Goal: Transaction & Acquisition: Download file/media

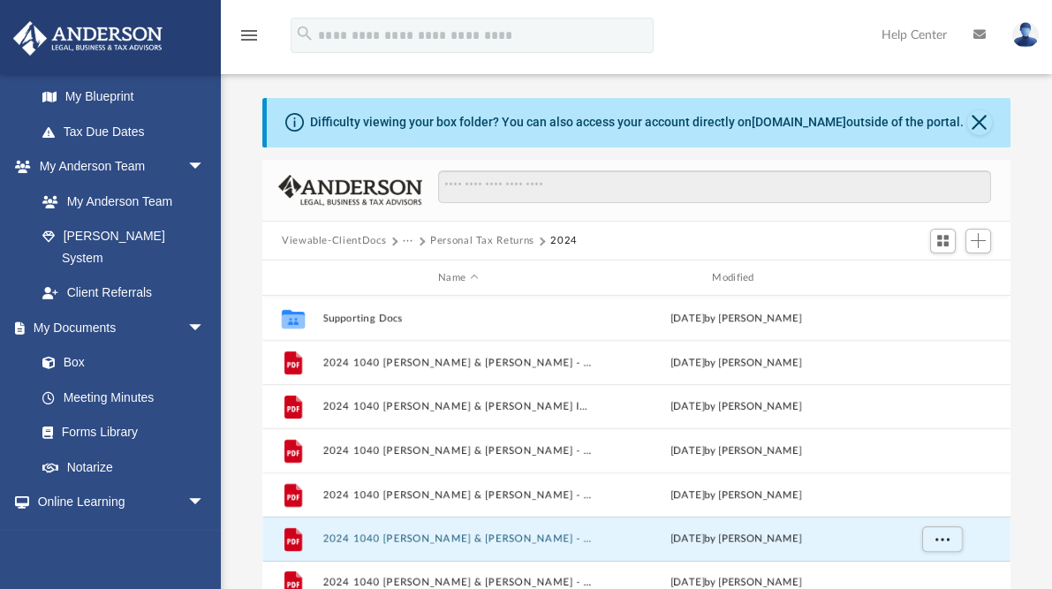
click at [405, 239] on button "···" at bounding box center [408, 241] width 11 height 16
click at [418, 269] on li "Tax" at bounding box center [420, 271] width 17 height 19
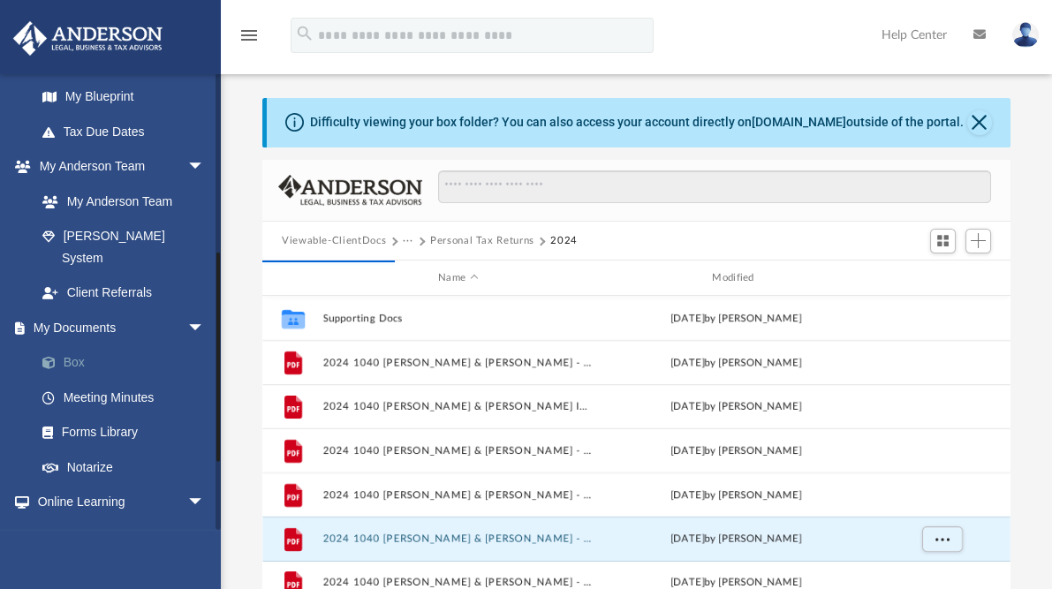
click at [71, 345] on link "Box" at bounding box center [128, 362] width 207 height 35
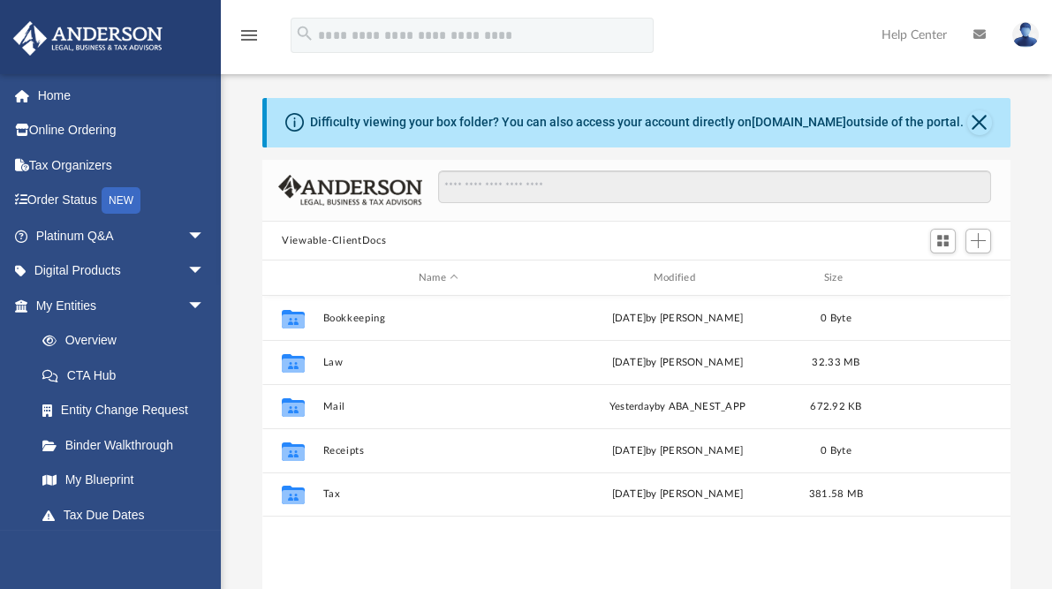
scroll to position [390, 737]
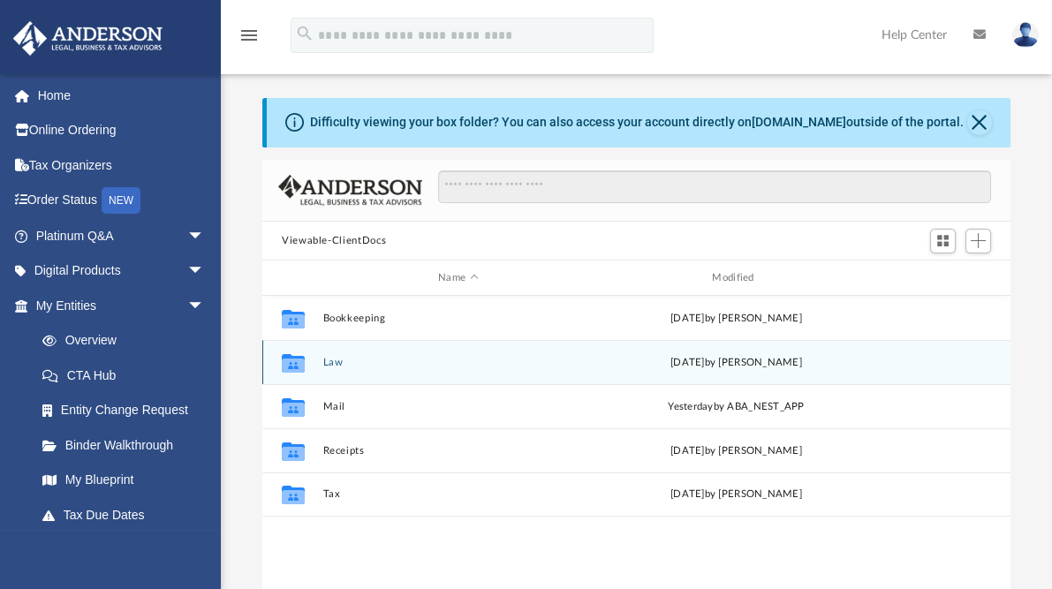
click at [332, 361] on button "Law" at bounding box center [458, 362] width 270 height 11
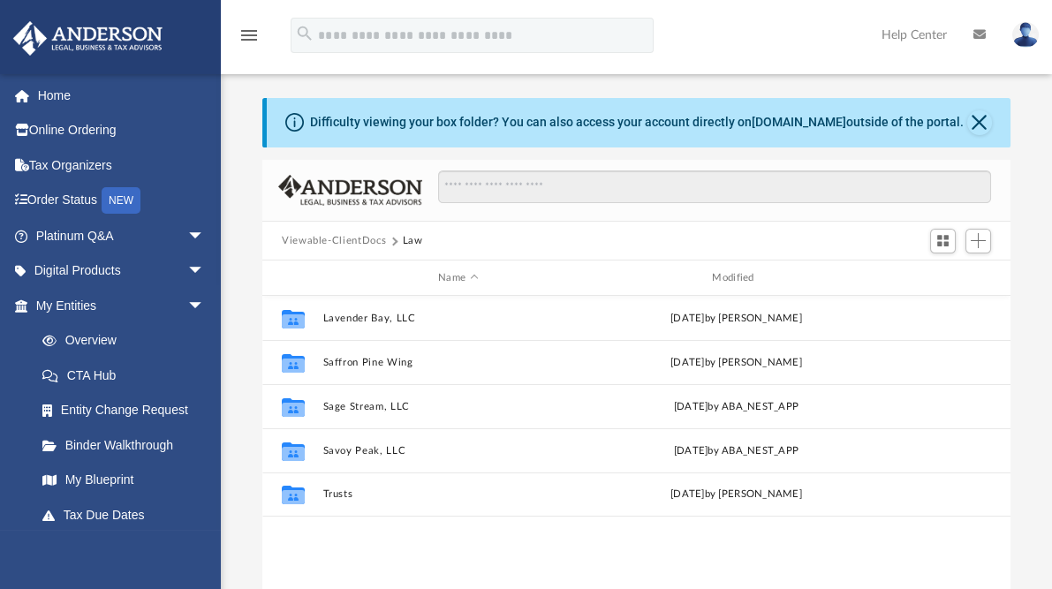
click at [324, 236] on button "Viewable-ClientDocs" at bounding box center [334, 241] width 104 height 16
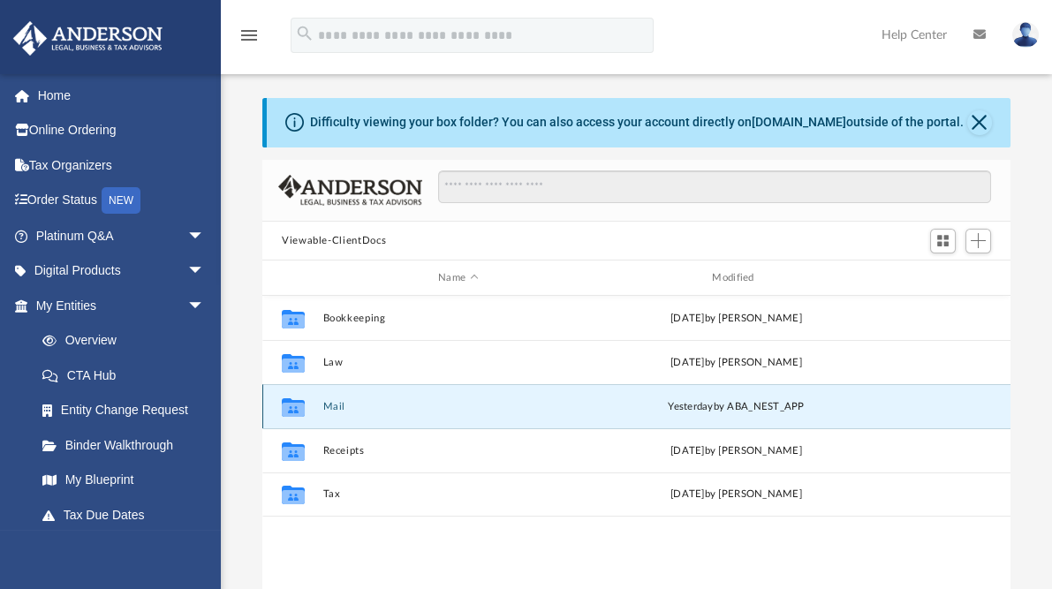
click at [340, 405] on button "Mail" at bounding box center [458, 406] width 270 height 11
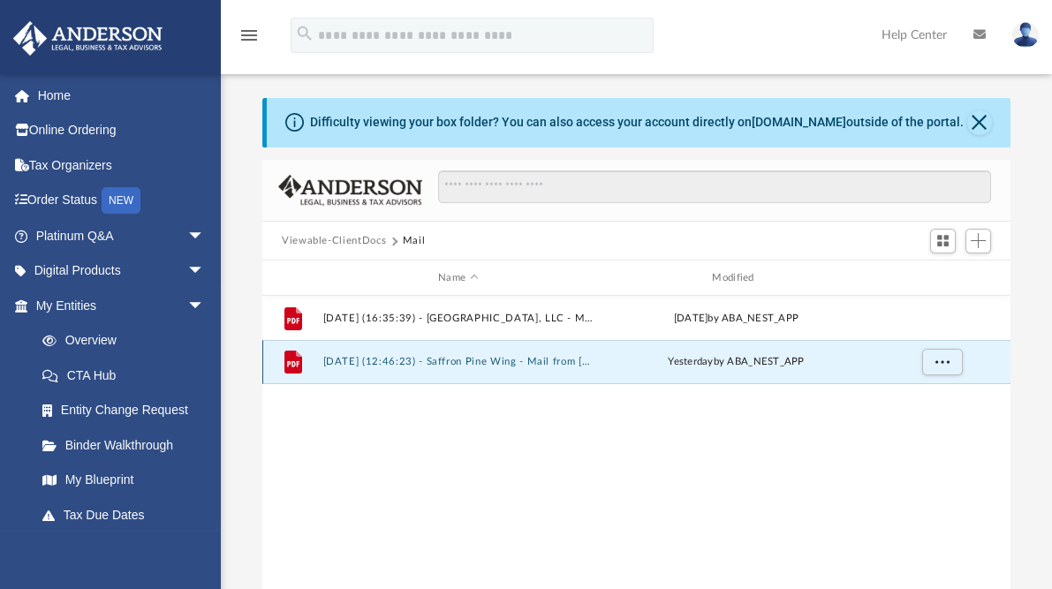
click at [398, 360] on button "[DATE] (12:46:23) - Saffron Pine Wing - Mail from [PERSON_NAME].pdf" at bounding box center [458, 362] width 270 height 11
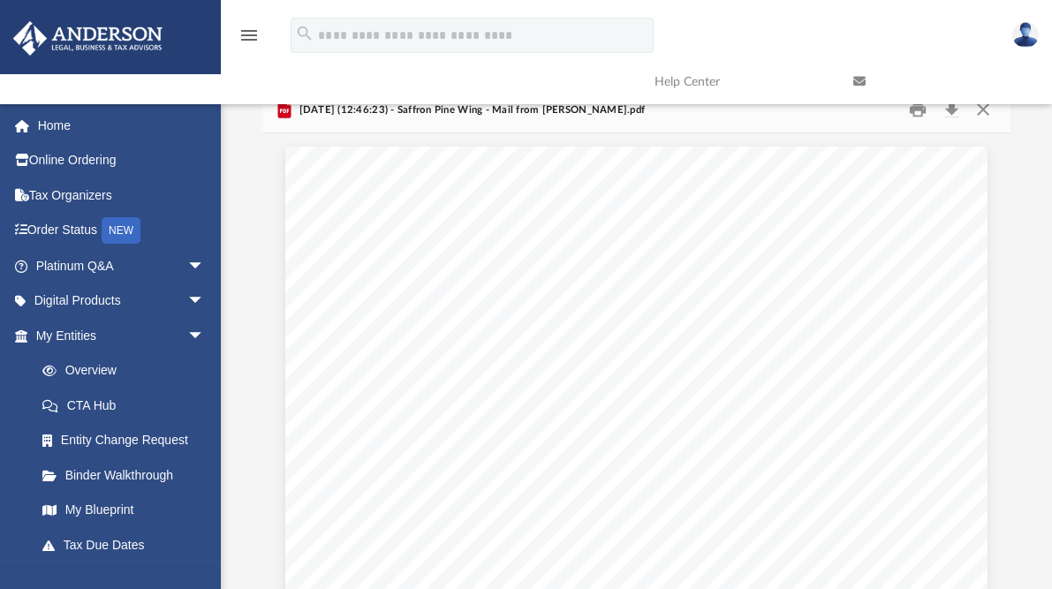
scroll to position [0, 0]
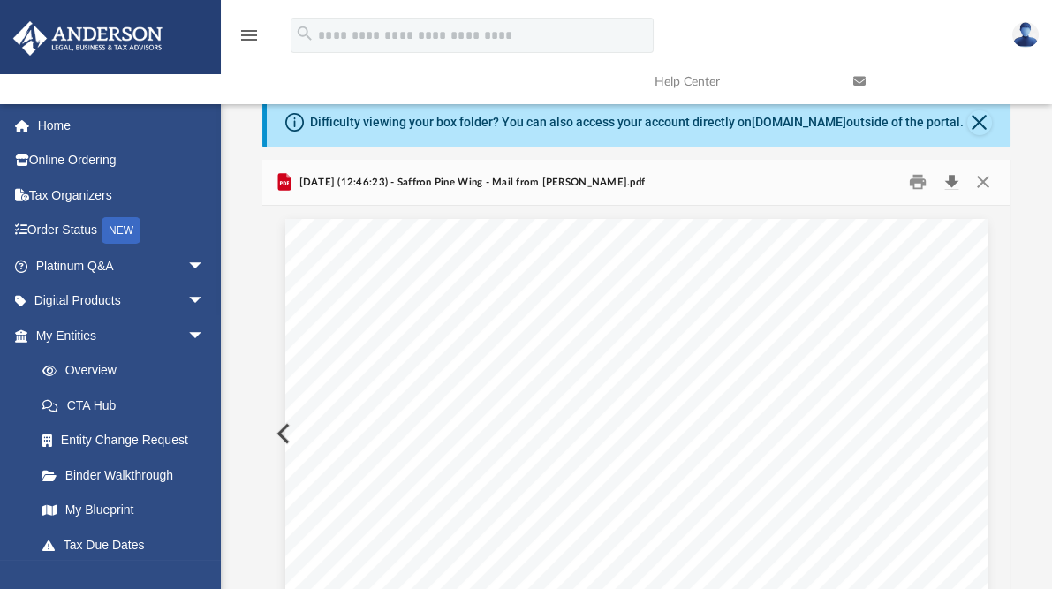
click at [950, 182] on button "Download" at bounding box center [951, 182] width 32 height 27
